Goal: Task Accomplishment & Management: Use online tool/utility

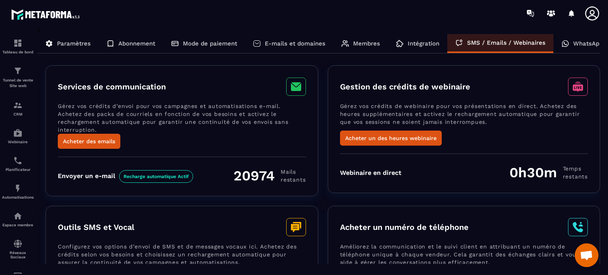
scroll to position [5454, 0]
click at [573, 40] on p "WhatsApp" at bounding box center [588, 43] width 30 height 7
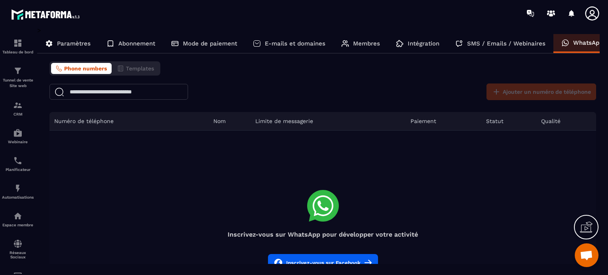
click at [68, 47] on div "Paramètres" at bounding box center [67, 43] width 61 height 19
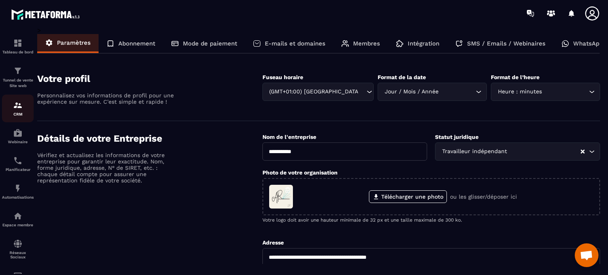
click at [20, 108] on img at bounding box center [17, 104] width 9 height 9
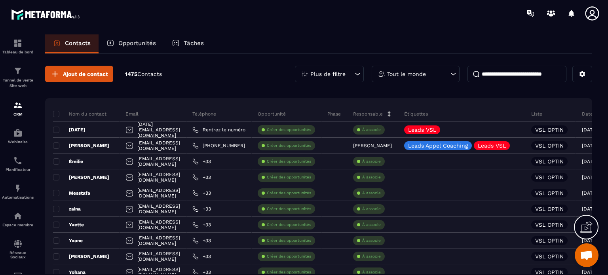
click at [191, 43] on p "Tâches" at bounding box center [194, 43] width 20 height 7
